Goal: Information Seeking & Learning: Learn about a topic

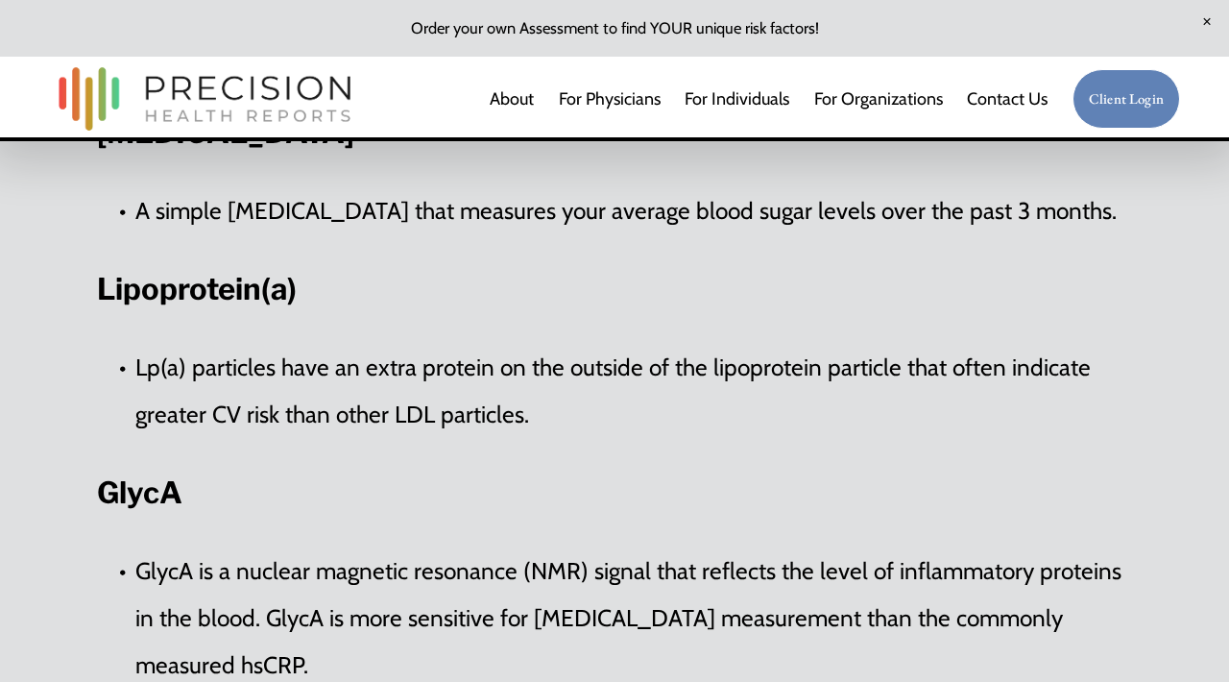
scroll to position [2452, 0]
